Goal: Task Accomplishment & Management: Manage account settings

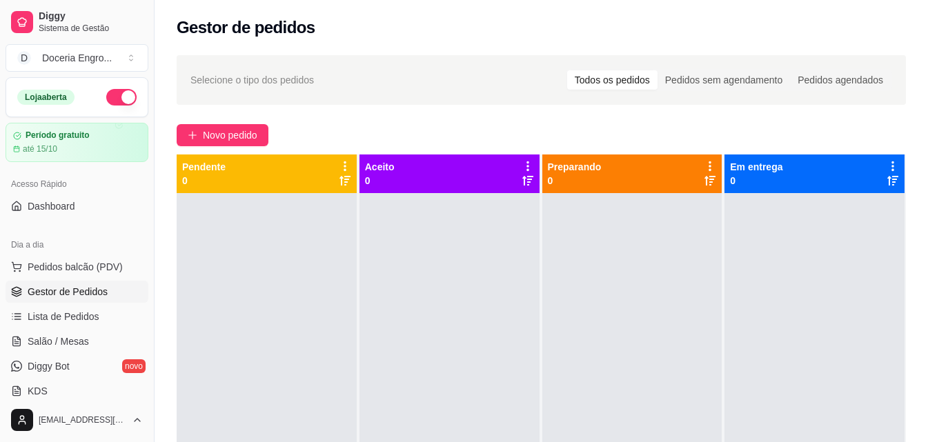
click at [79, 260] on span "Pedidos balcão (PDV)" at bounding box center [75, 267] width 95 height 14
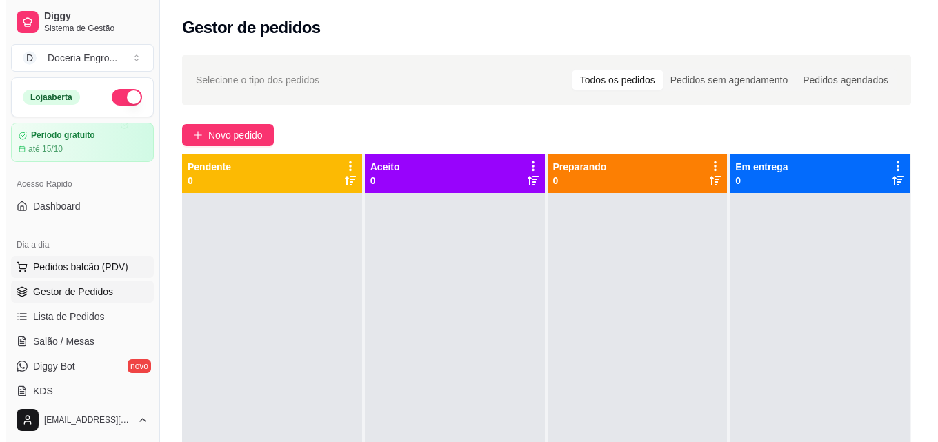
scroll to position [138, 0]
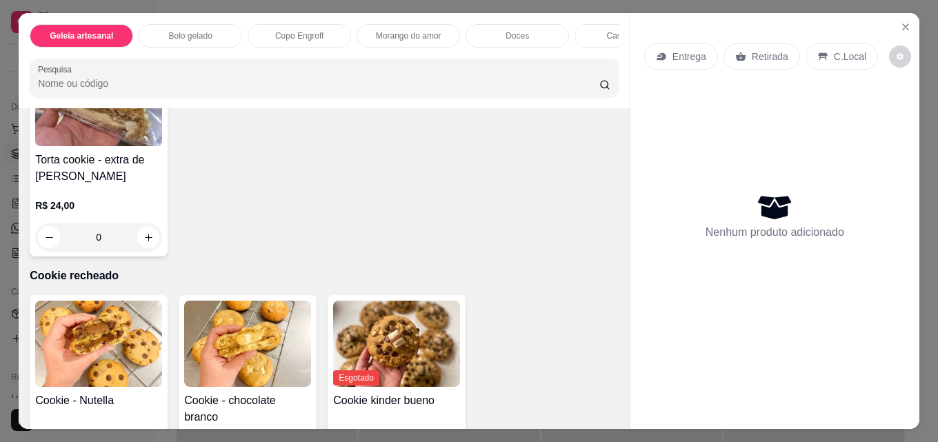
scroll to position [2069, 0]
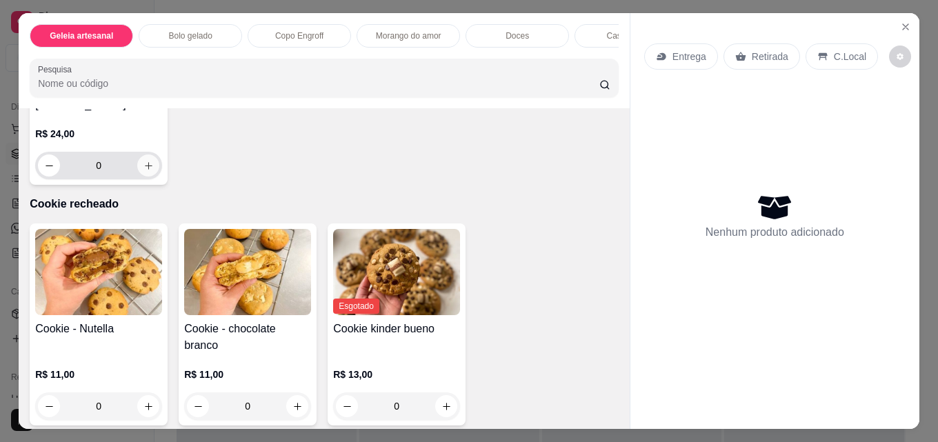
click at [154, 171] on icon "increase-product-quantity" at bounding box center [148, 166] width 10 height 10
type input "1"
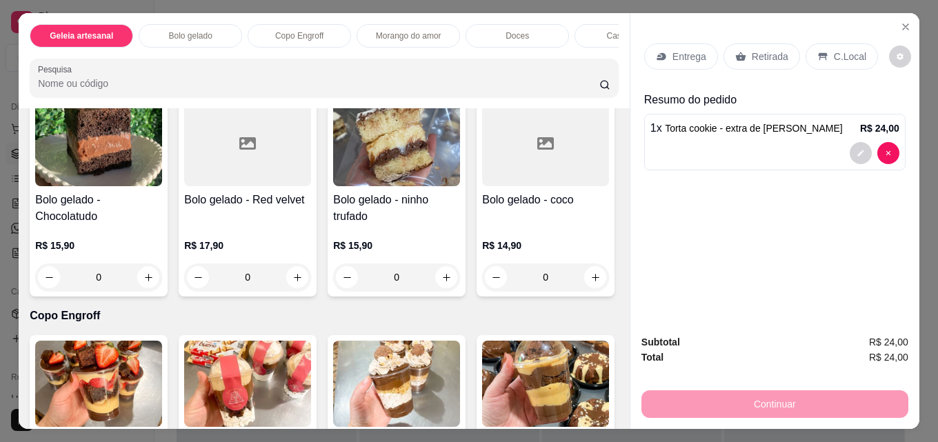
scroll to position [448, 0]
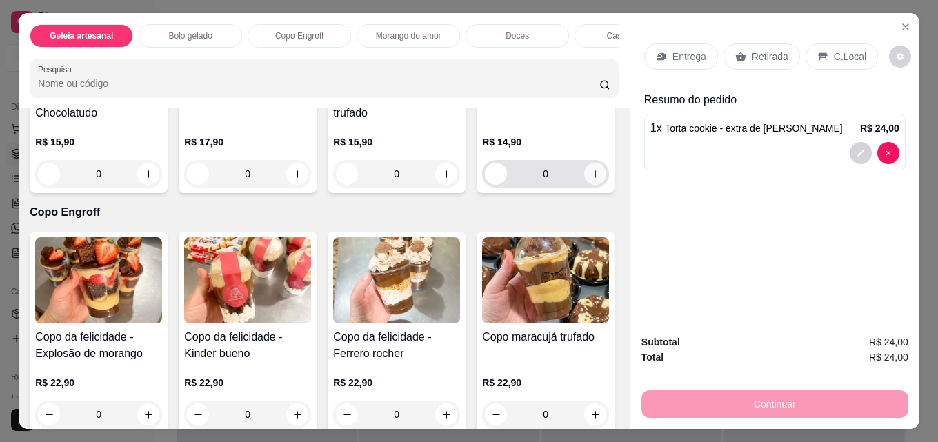
click at [592, 178] on icon "increase-product-quantity" at bounding box center [596, 174] width 8 height 8
type input "1"
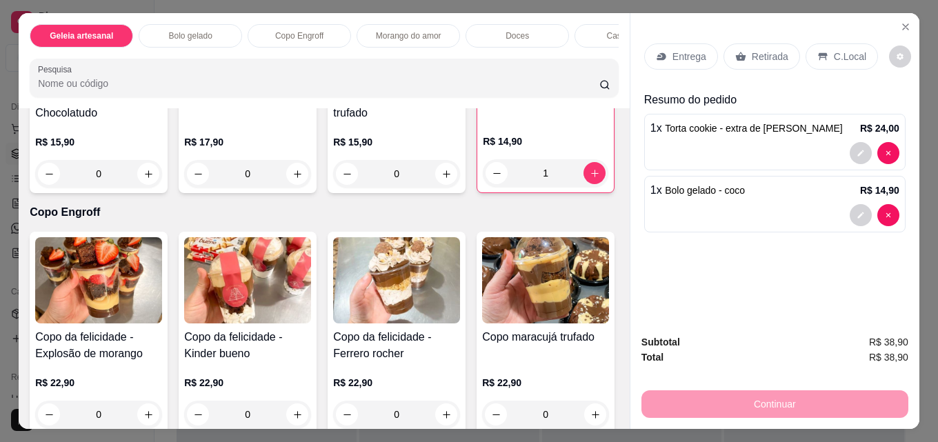
click at [766, 53] on p "Retirada" at bounding box center [770, 57] width 37 height 14
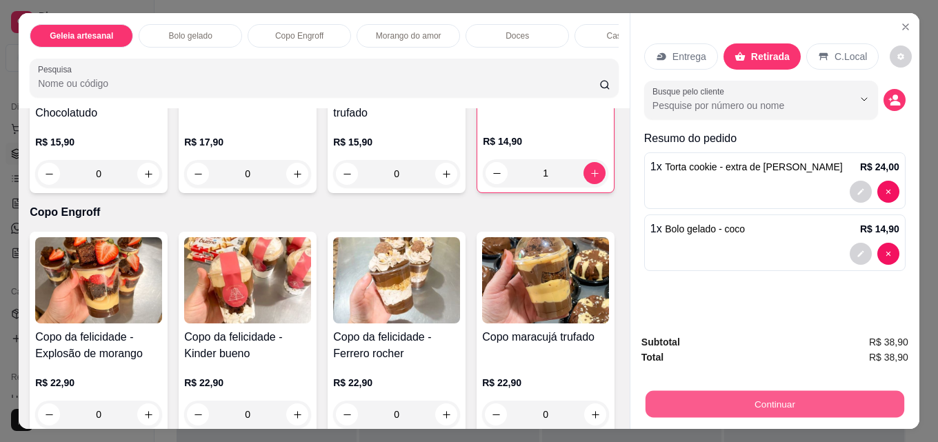
click at [762, 393] on button "Continuar" at bounding box center [775, 403] width 259 height 27
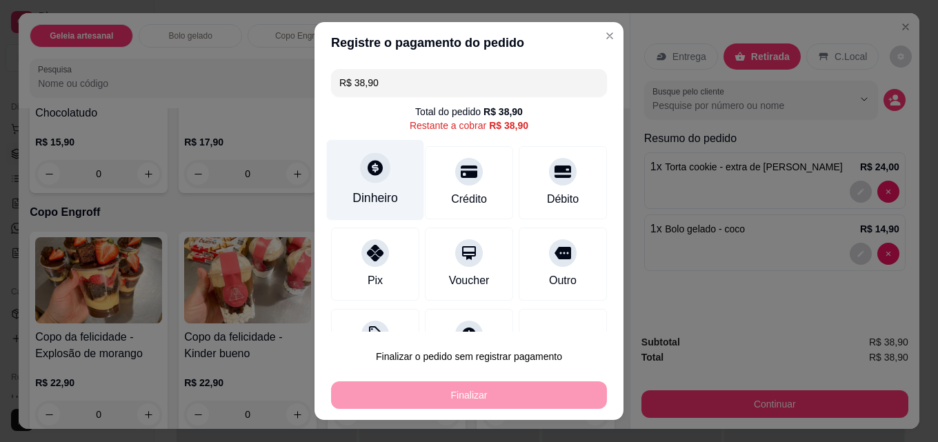
click at [378, 176] on div at bounding box center [375, 167] width 30 height 30
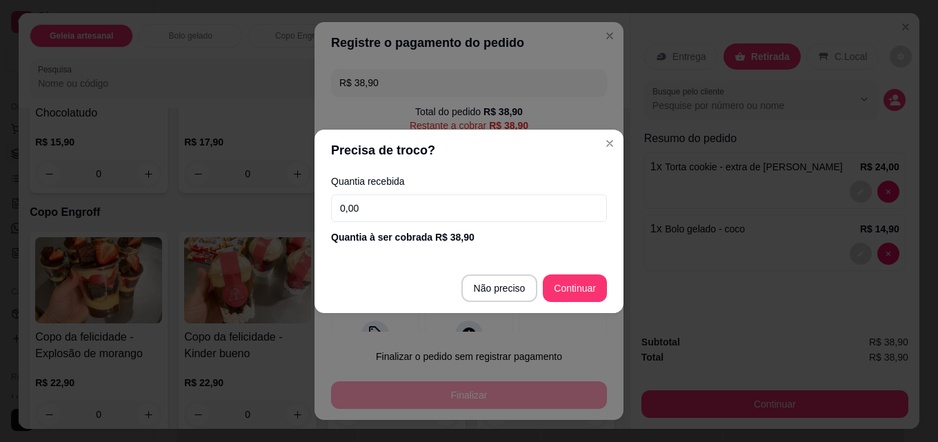
click at [406, 217] on input "0,00" at bounding box center [469, 209] width 276 height 28
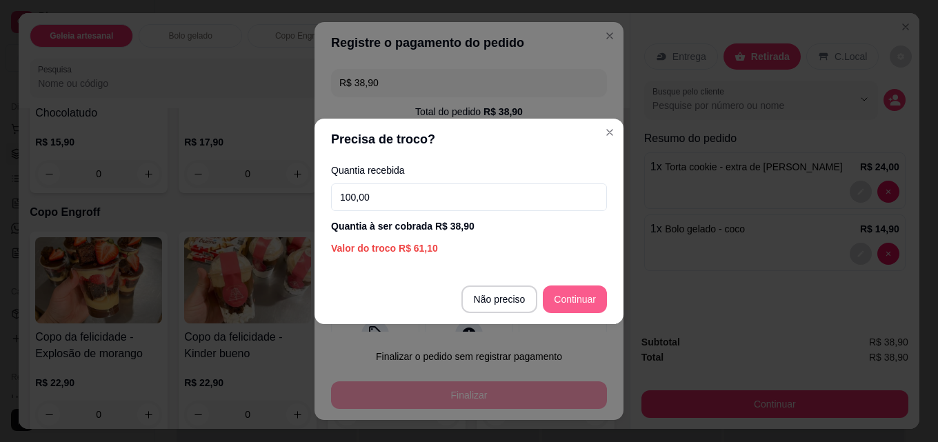
type input "100,00"
type input "R$ 0,00"
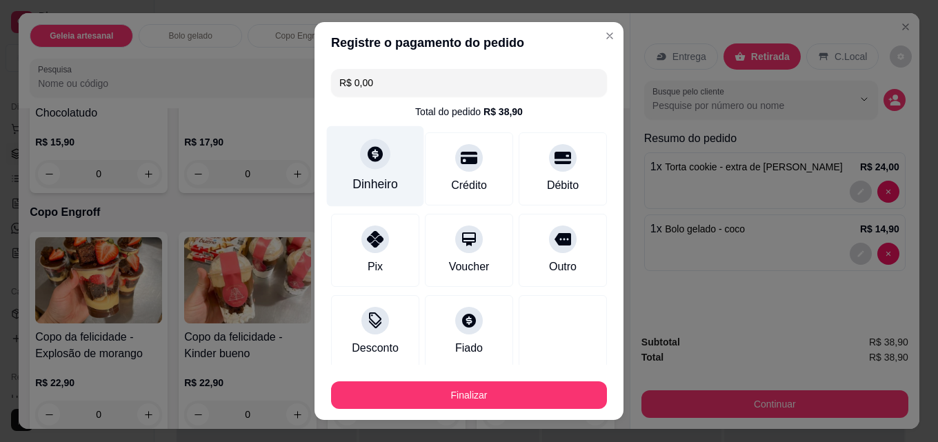
click at [378, 154] on div at bounding box center [375, 154] width 30 height 30
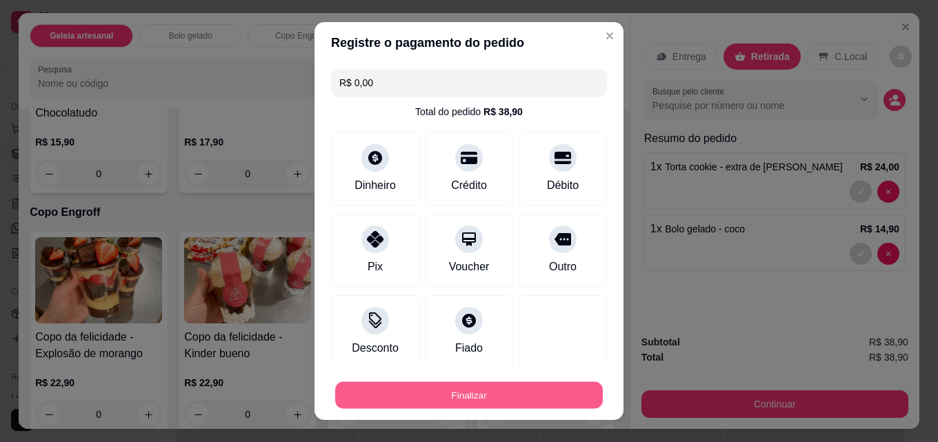
click at [498, 396] on button "Finalizar" at bounding box center [469, 395] width 268 height 27
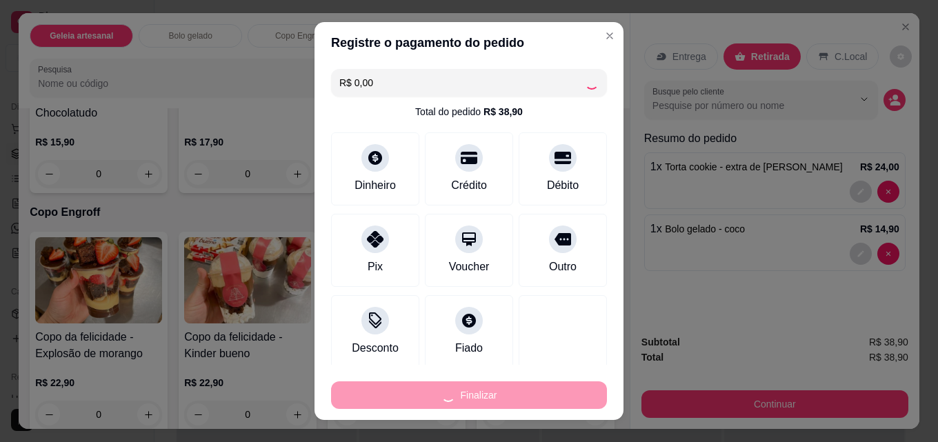
type input "0"
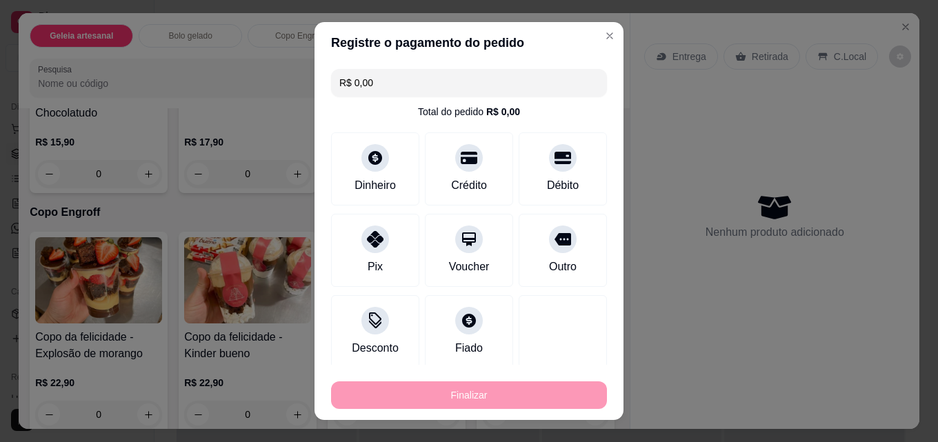
type input "-R$ 38,90"
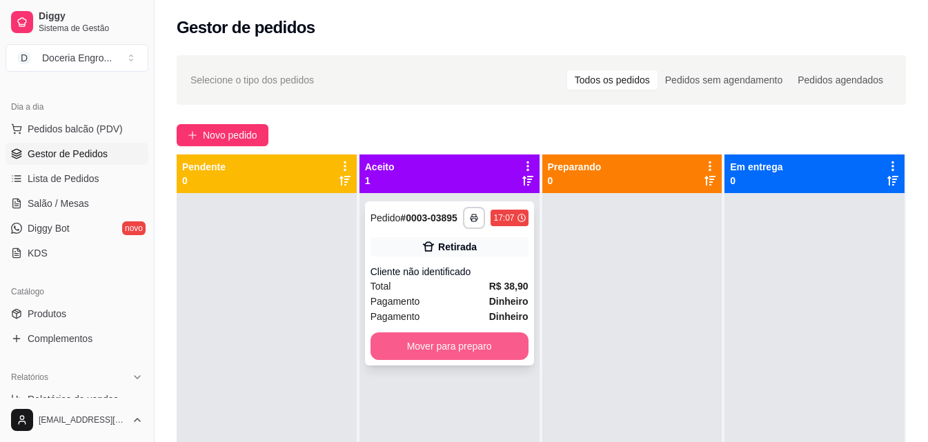
click at [457, 348] on button "Mover para preparo" at bounding box center [449, 346] width 158 height 28
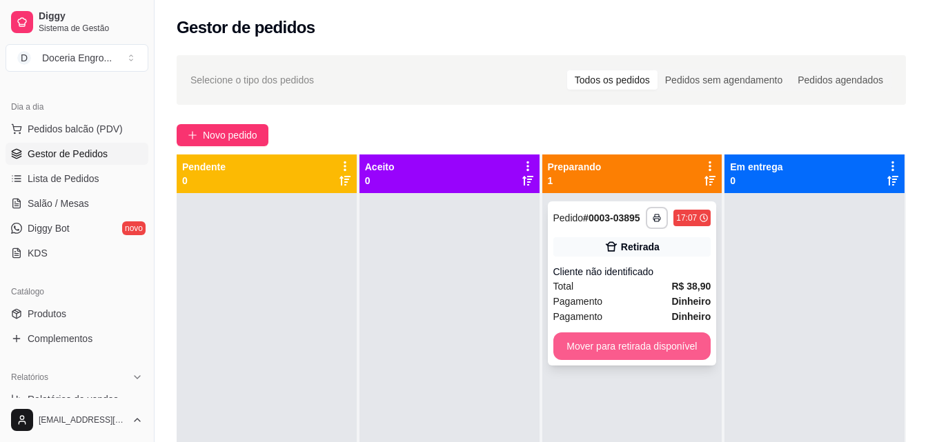
click at [613, 350] on button "Mover para retirada disponível" at bounding box center [632, 346] width 158 height 28
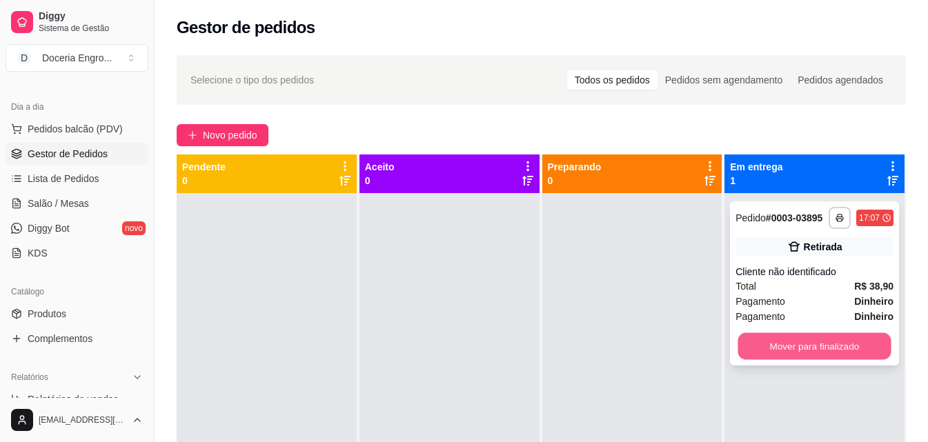
click at [775, 347] on button "Mover para finalizado" at bounding box center [814, 346] width 153 height 27
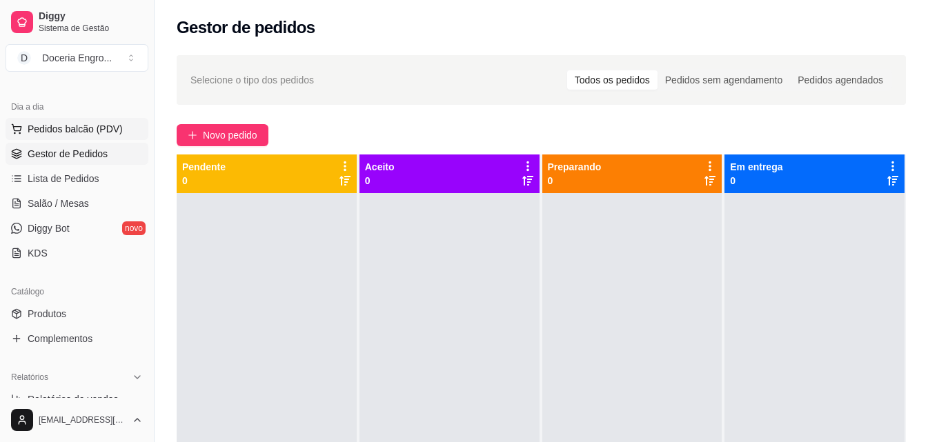
click at [96, 132] on span "Pedidos balcão (PDV)" at bounding box center [75, 129] width 95 height 14
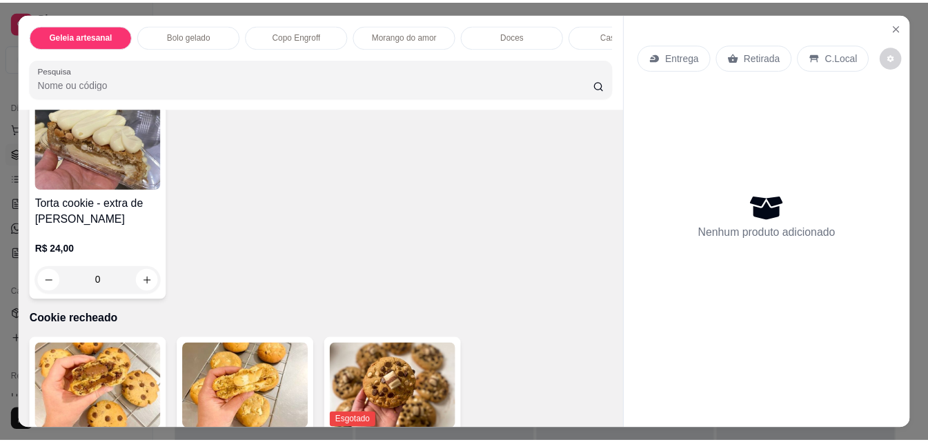
scroll to position [1931, 0]
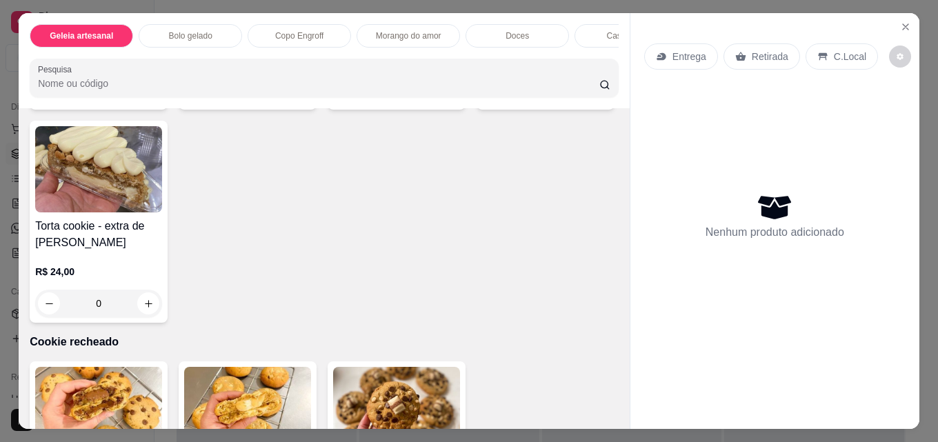
click at [446, 96] on icon "increase-product-quantity" at bounding box center [446, 91] width 10 height 10
type input "1"
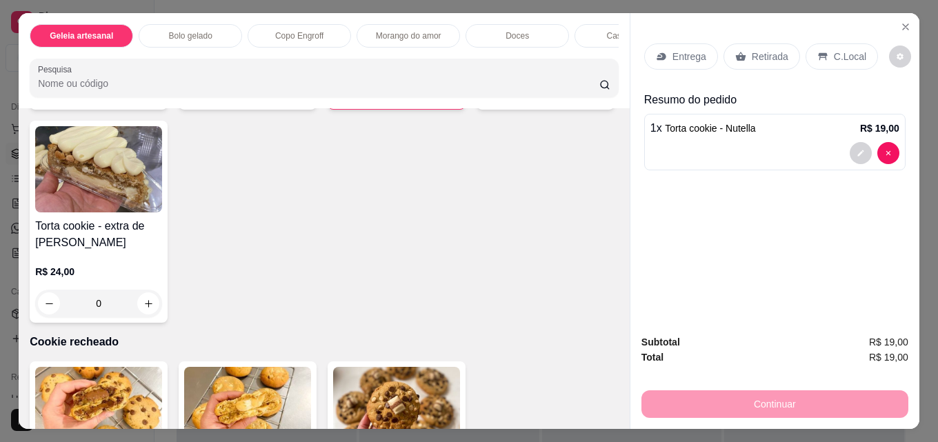
click at [752, 50] on p "Retirada" at bounding box center [770, 57] width 37 height 14
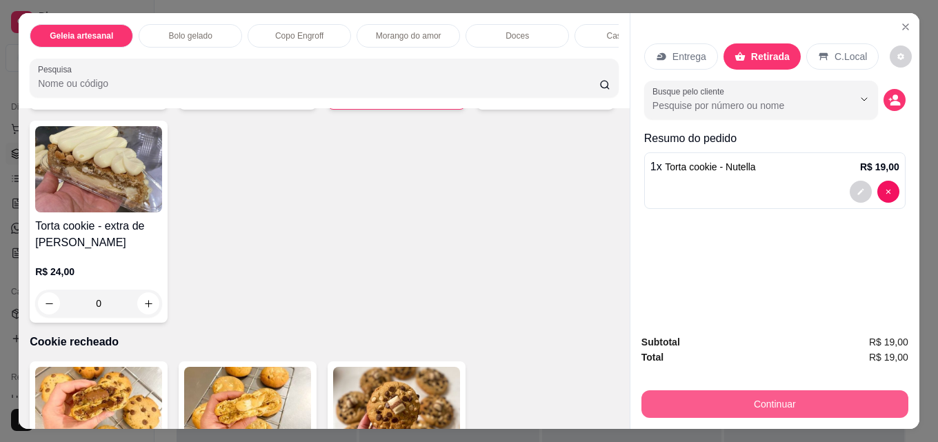
click at [715, 393] on button "Continuar" at bounding box center [774, 404] width 267 height 28
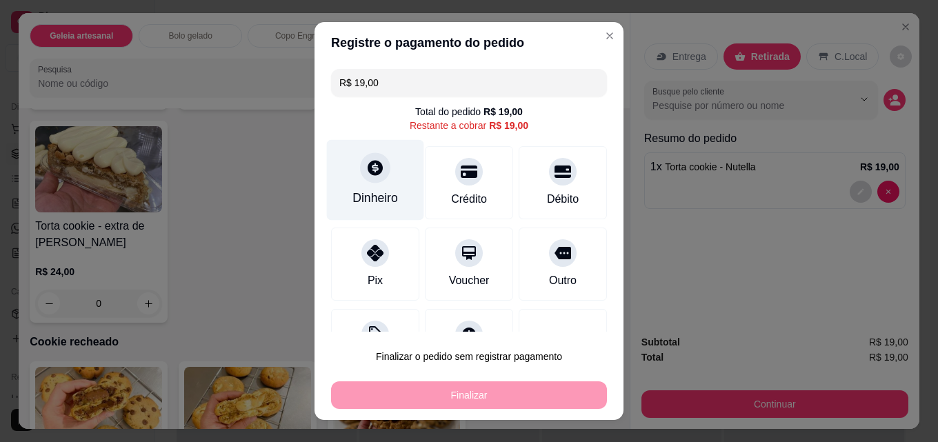
click at [395, 177] on div "Dinheiro" at bounding box center [375, 180] width 97 height 81
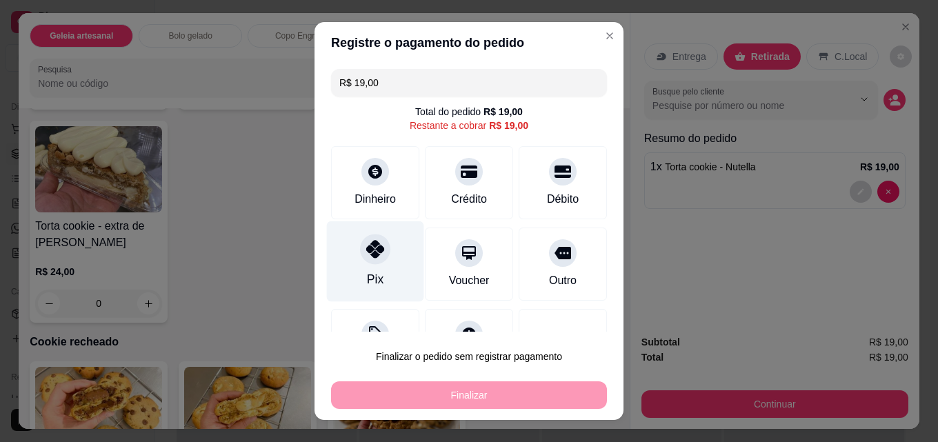
click at [372, 245] on icon at bounding box center [375, 249] width 18 height 18
type input "R$ 0,00"
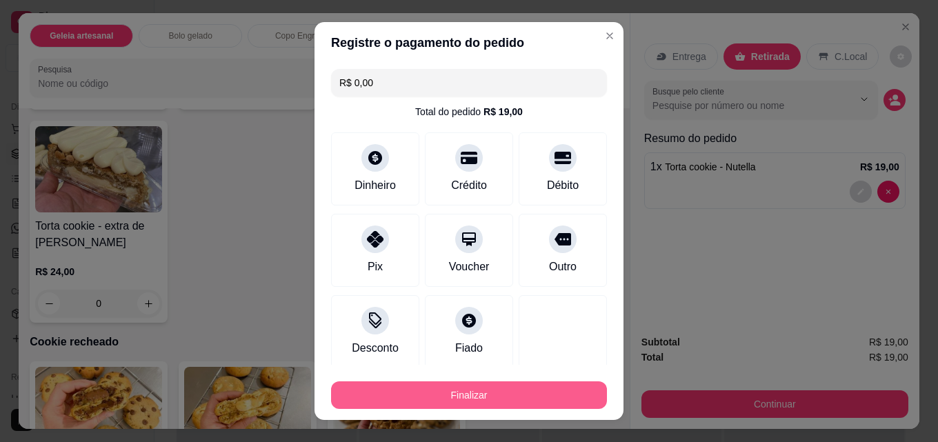
click at [484, 401] on button "Finalizar" at bounding box center [469, 395] width 276 height 28
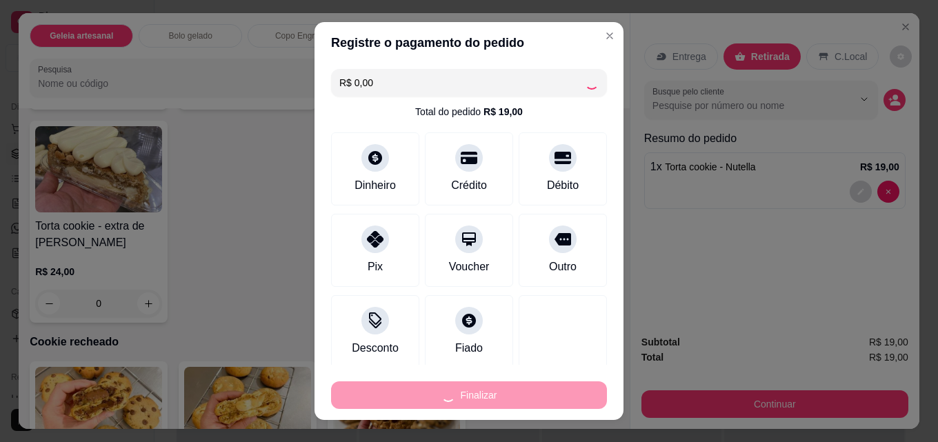
type input "0"
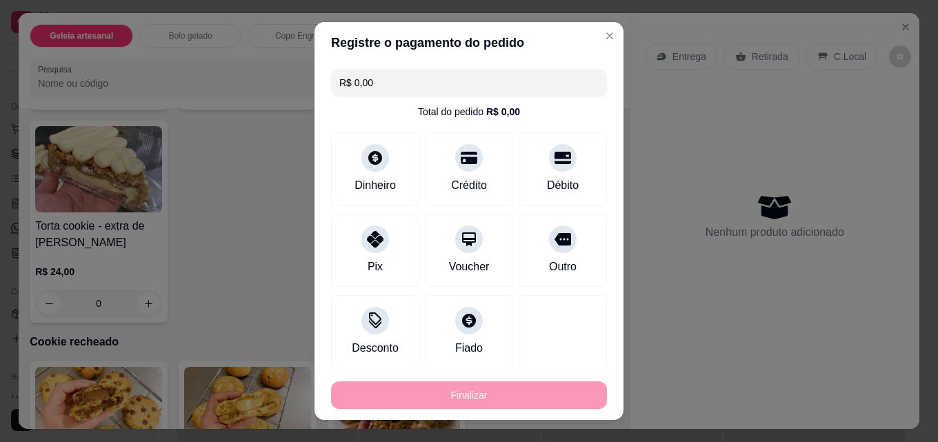
type input "-R$ 19,00"
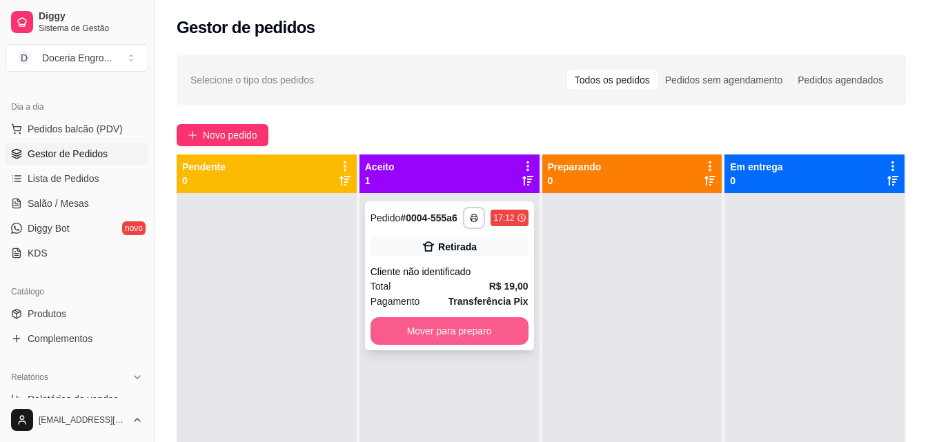
click at [433, 339] on button "Mover para preparo" at bounding box center [449, 331] width 158 height 28
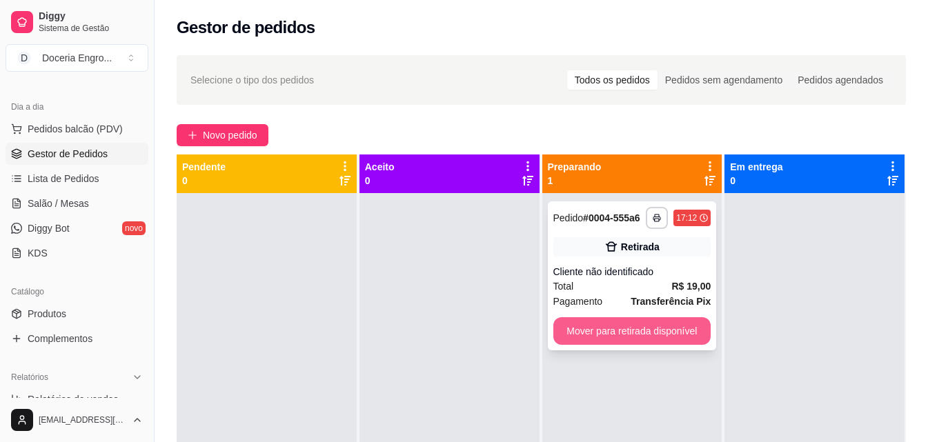
click at [657, 324] on button "Mover para retirada disponível" at bounding box center [632, 331] width 158 height 28
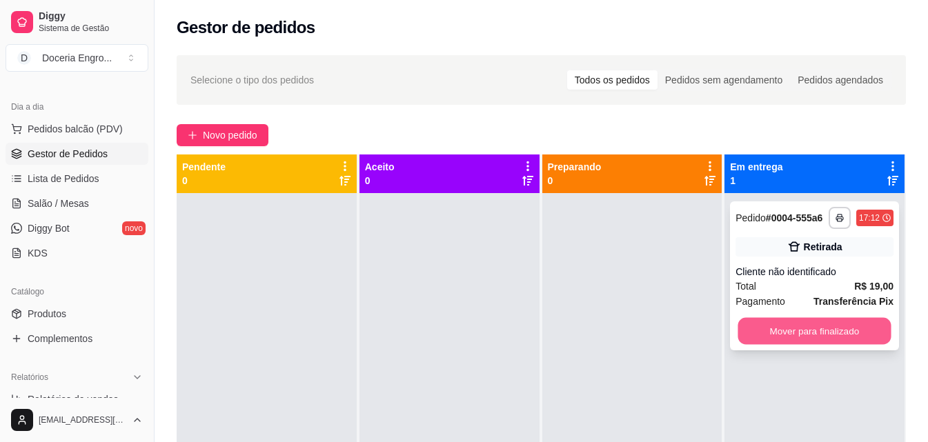
click at [738, 326] on button "Mover para finalizado" at bounding box center [814, 331] width 153 height 27
